Goal: Transaction & Acquisition: Purchase product/service

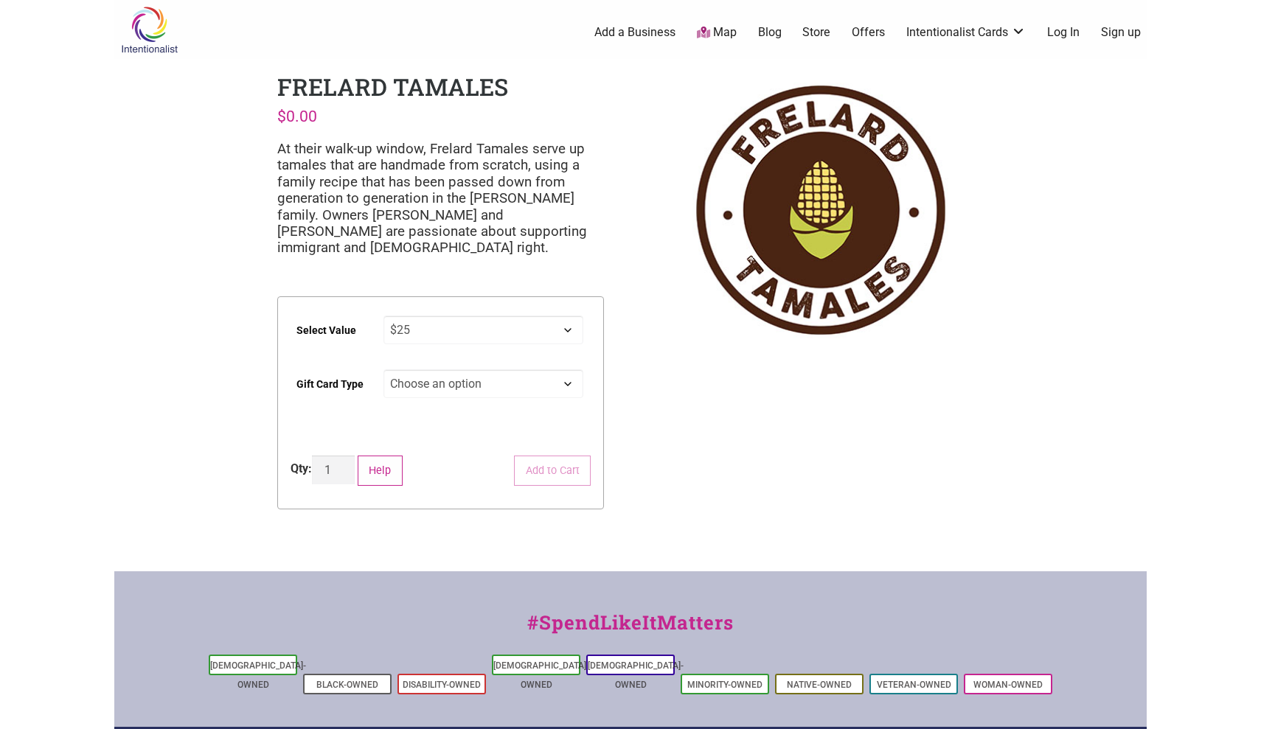
select select "$25"
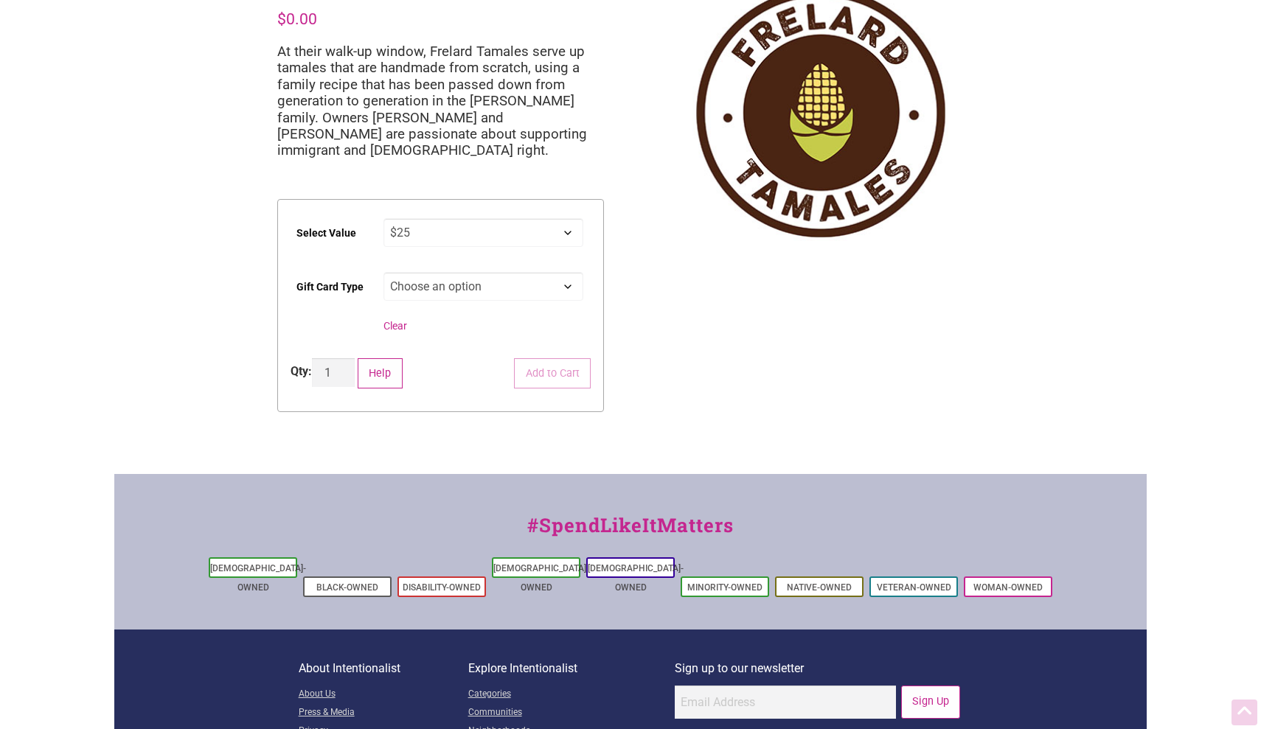
scroll to position [99, 0]
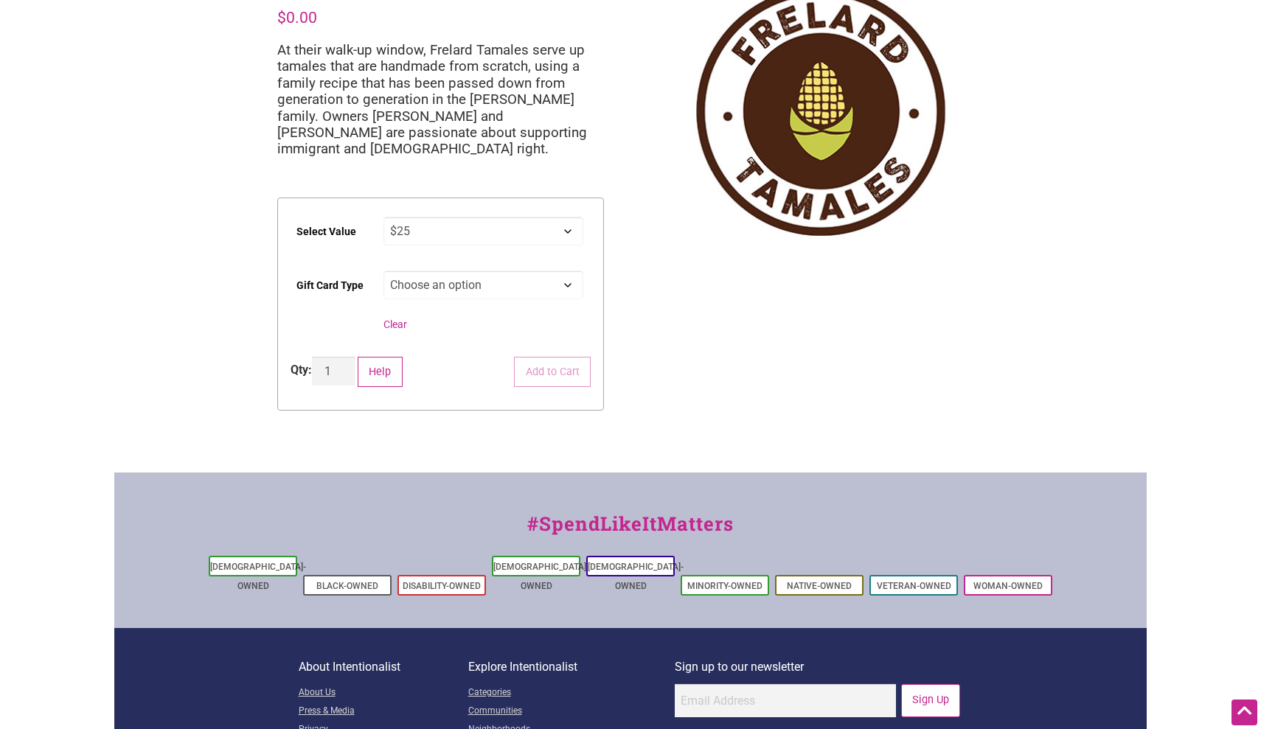
select select "Physical"
select select "$25"
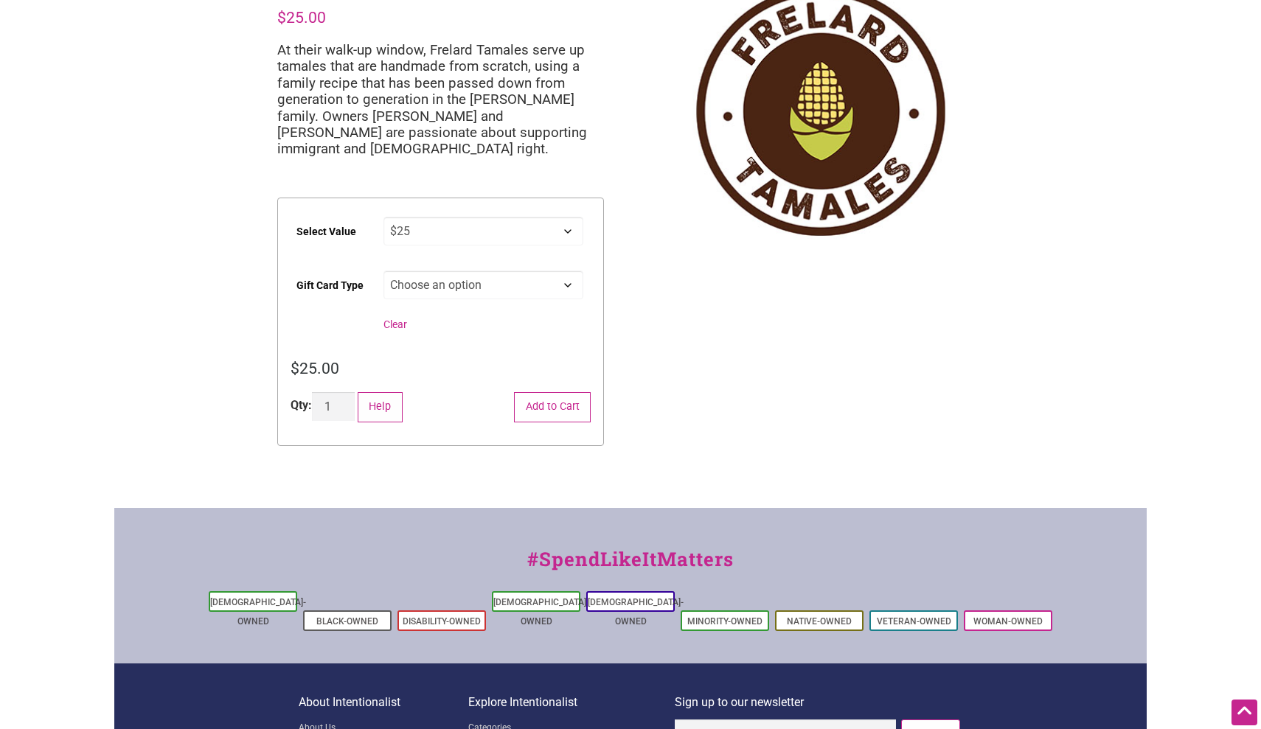
select select
select select "$25"
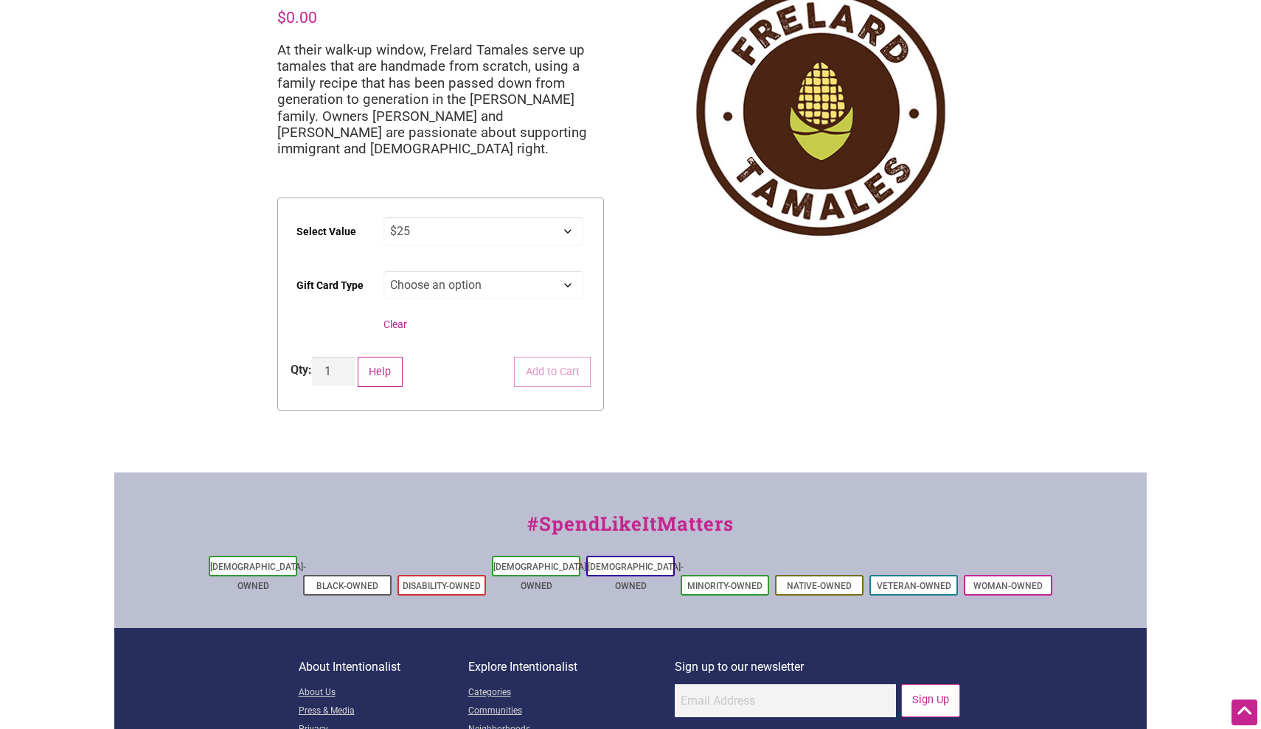
select select "Physical"
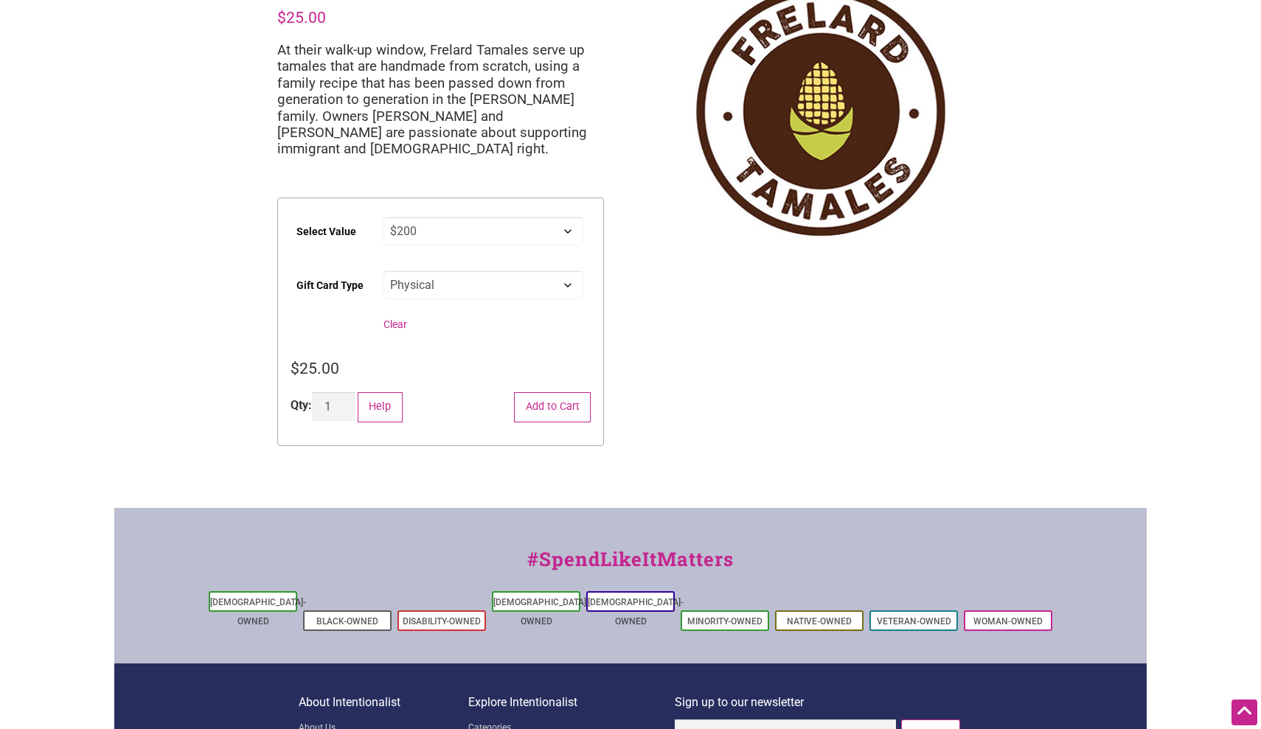
select select "$200"
click at [542, 394] on button "Add to Cart" at bounding box center [552, 407] width 77 height 30
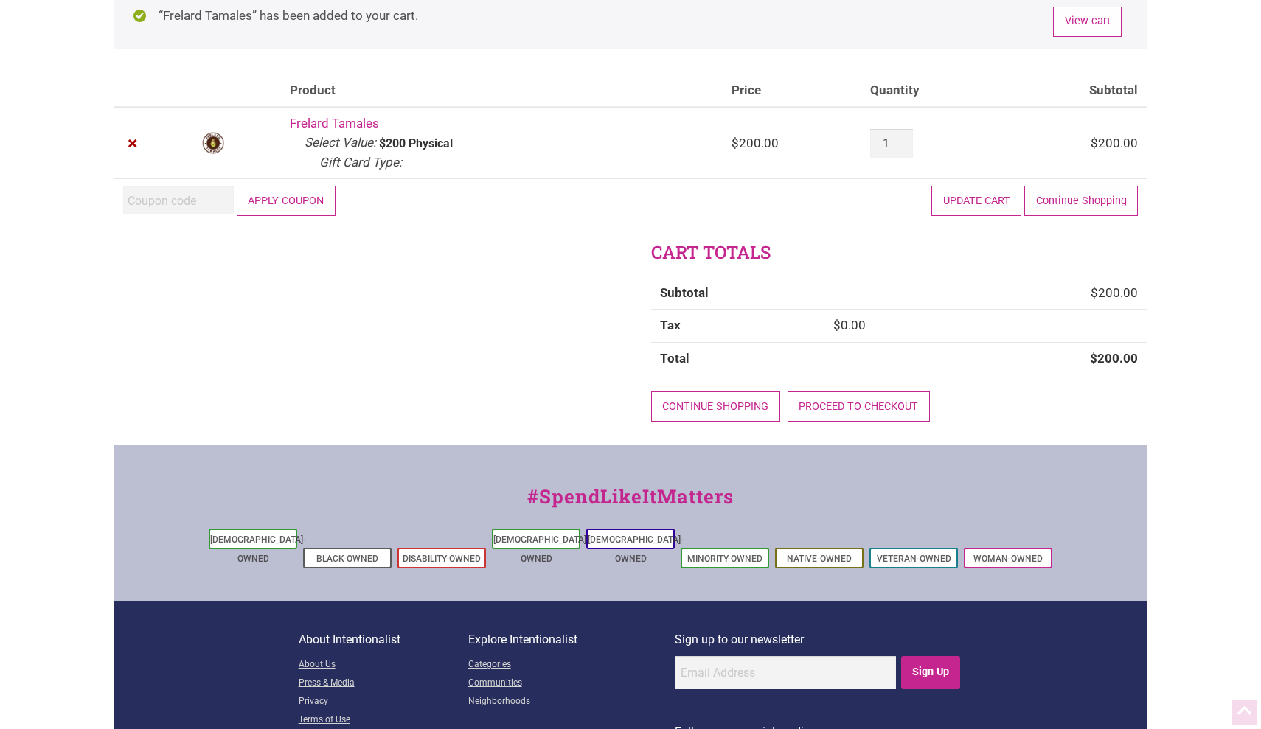
scroll to position [113, 0]
